Goal: Find specific page/section: Find specific page/section

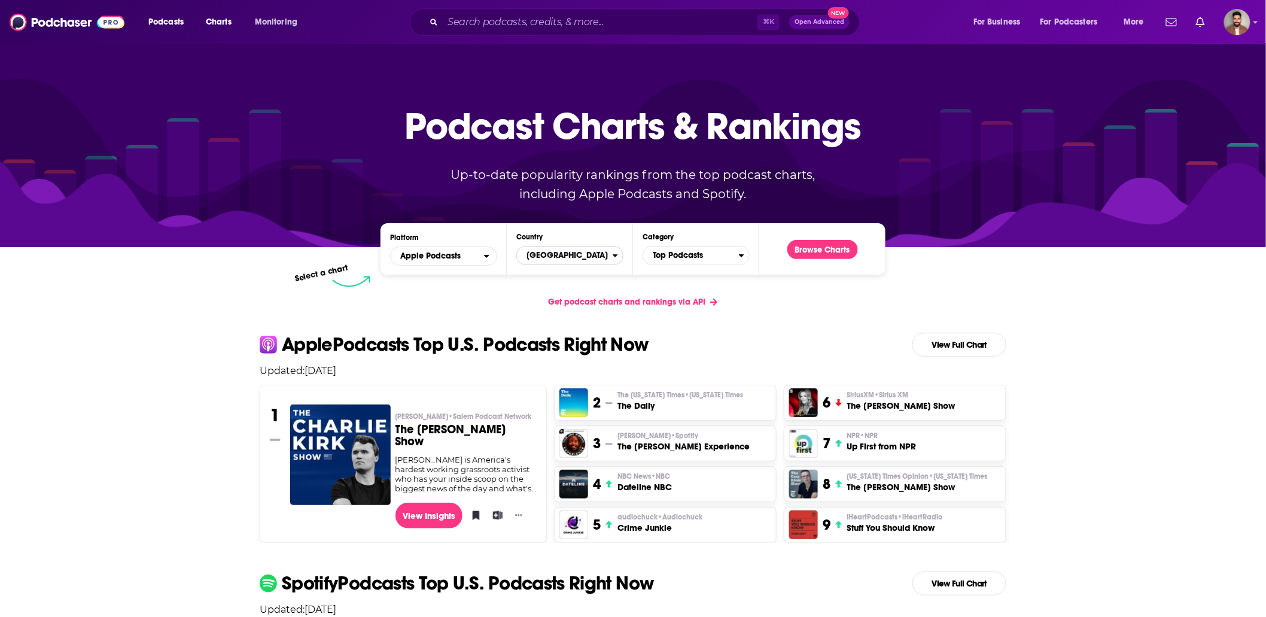
click at [596, 257] on span "[GEOGRAPHIC_DATA]" at bounding box center [565, 255] width 96 height 20
click at [560, 278] on input "Countries" at bounding box center [570, 274] width 96 height 16
type input "kingdo"
click at [557, 290] on button "[GEOGRAPHIC_DATA]" at bounding box center [570, 295] width 96 height 14
click at [740, 254] on icon "Categories" at bounding box center [742, 255] width 5 height 3
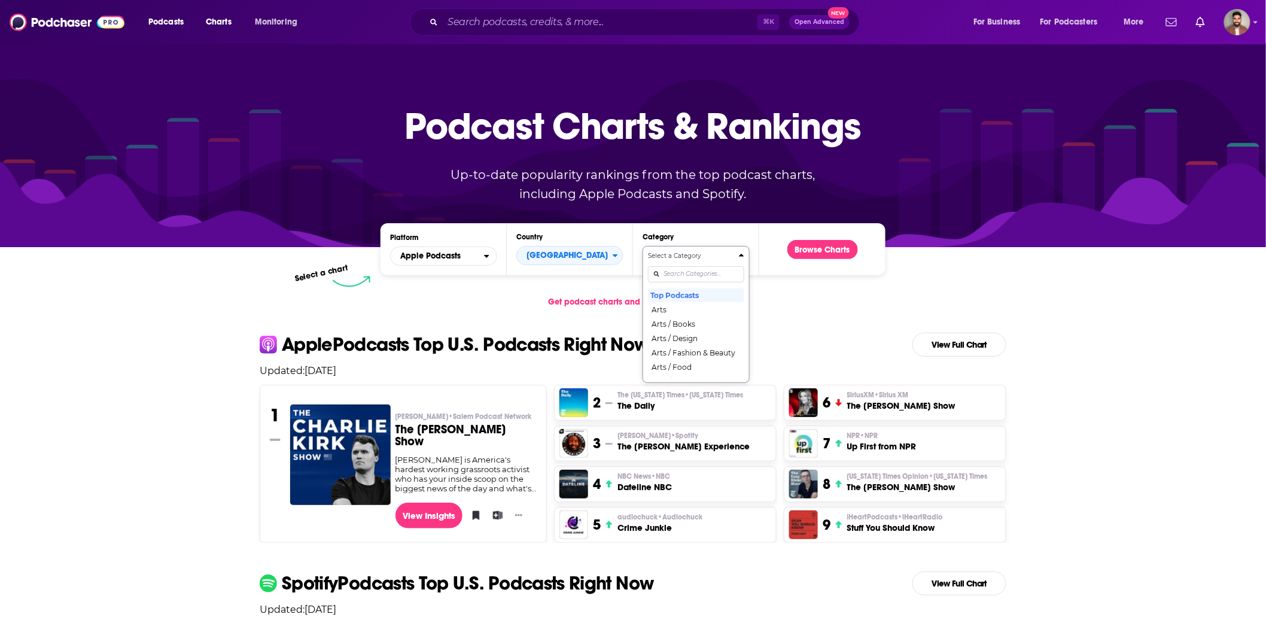
click at [704, 275] on input "Categories" at bounding box center [696, 274] width 96 height 16
type input "golf"
click at [708, 299] on button "Sports / Golf" at bounding box center [696, 295] width 96 height 14
click at [844, 250] on button "Browse Charts" at bounding box center [823, 249] width 71 height 19
